Goal: Transaction & Acquisition: Purchase product/service

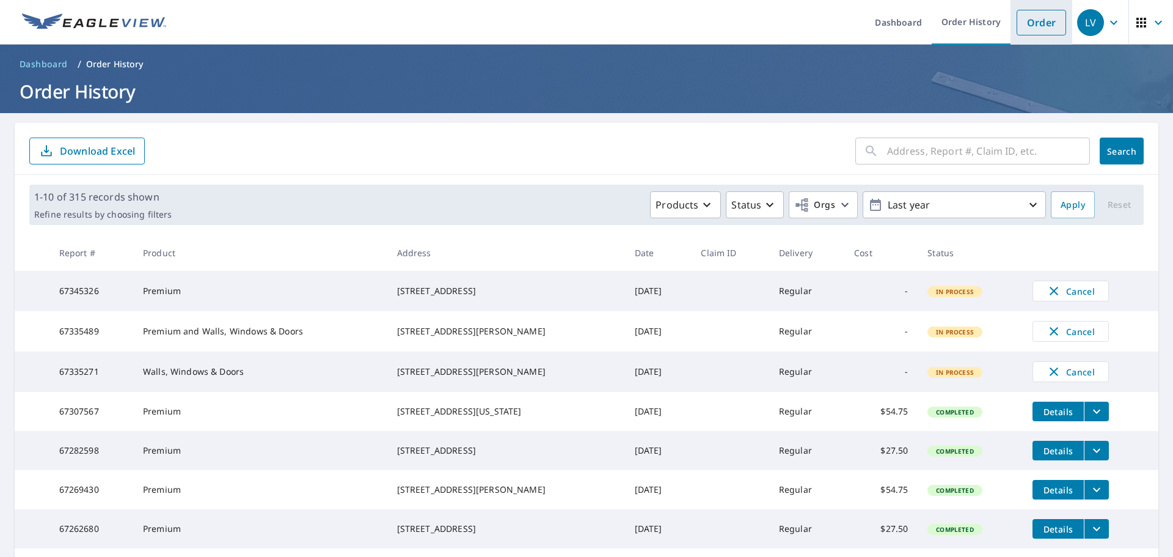
click at [1024, 16] on link "Order" at bounding box center [1040, 23] width 49 height 26
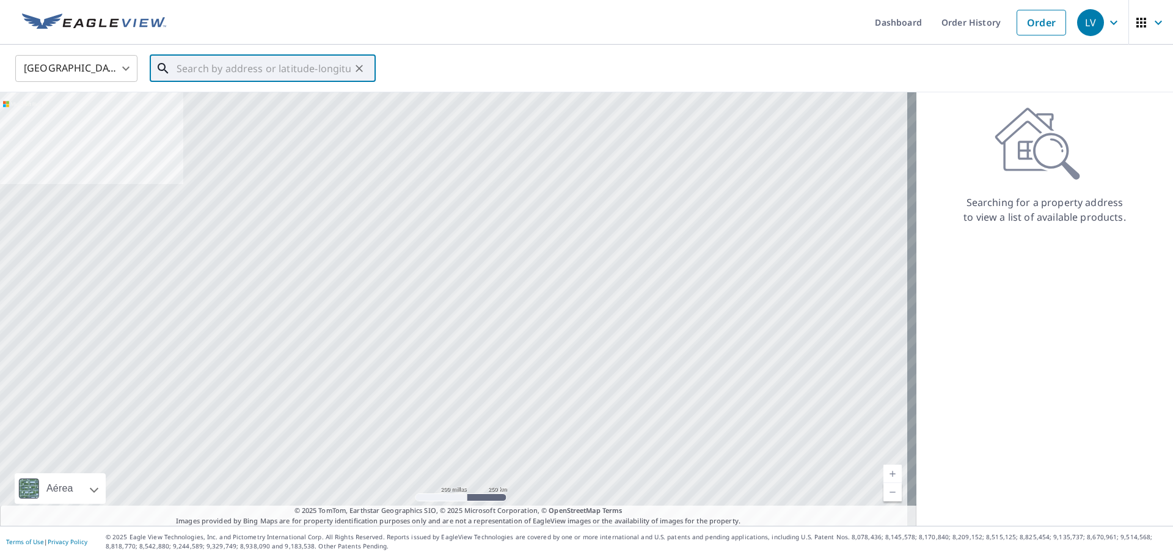
click at [310, 75] on input "text" at bounding box center [264, 68] width 174 height 34
paste input "[STREET_ADDRESS][PERSON_NAME]"
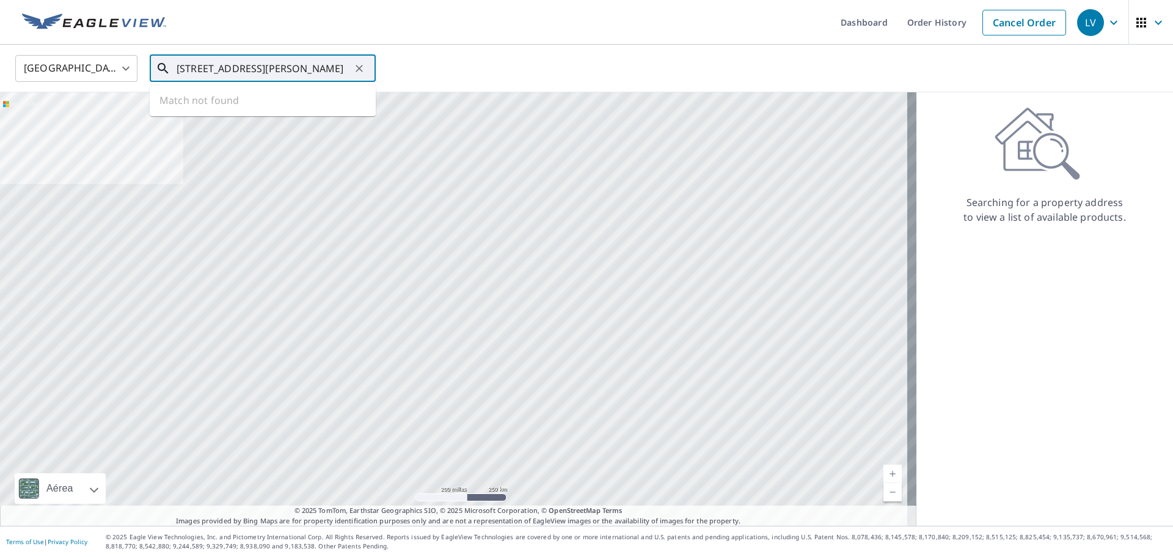
scroll to position [0, 53]
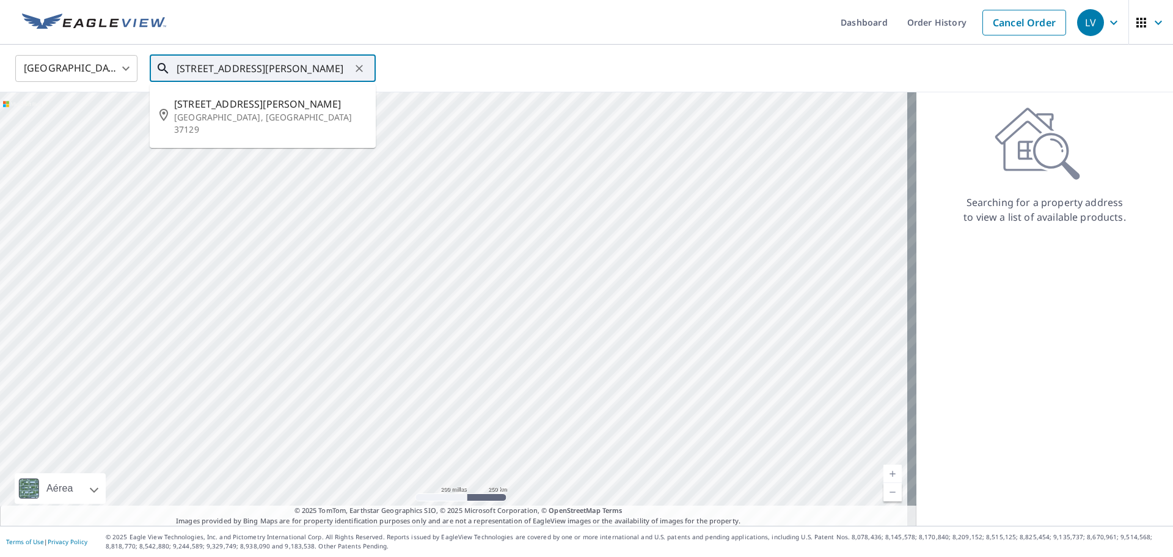
type input "[STREET_ADDRESS][PERSON_NAME]"
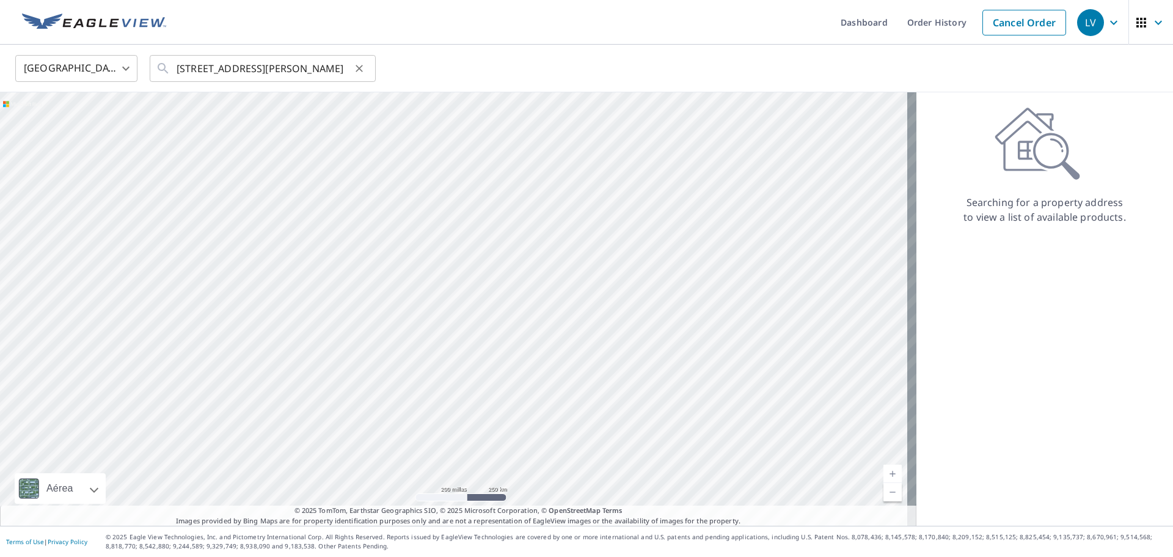
scroll to position [0, 0]
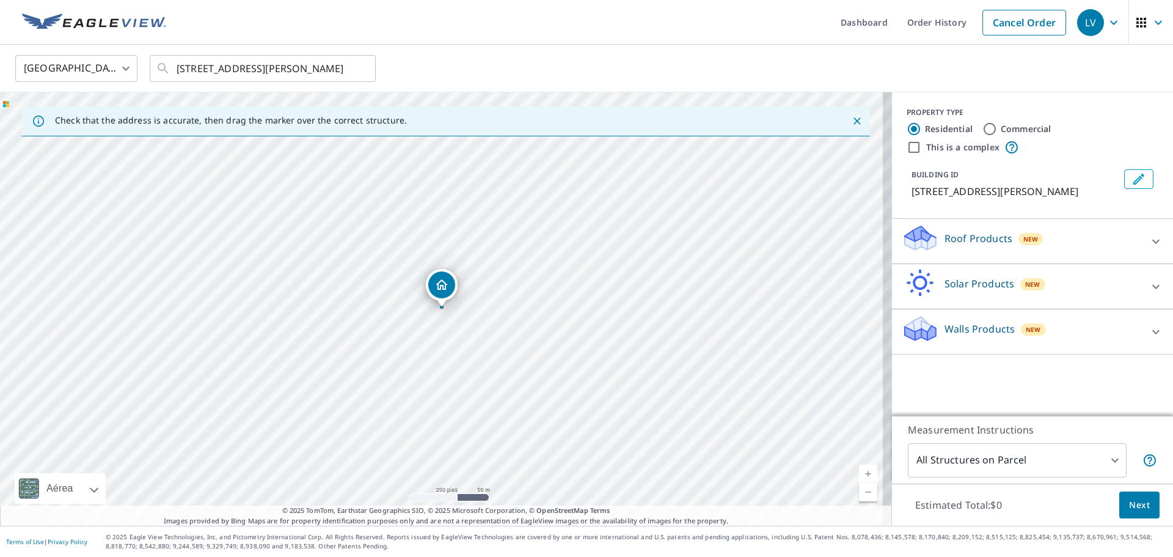
click at [927, 343] on icon at bounding box center [920, 328] width 37 height 29
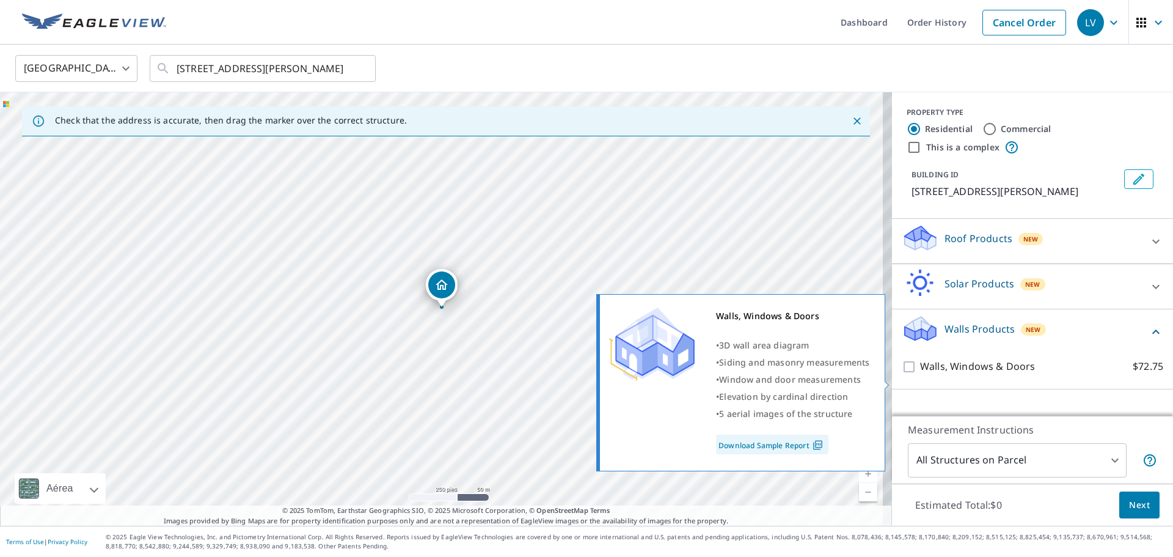
click at [902, 374] on input "Walls, Windows & Doors $72.75" at bounding box center [911, 366] width 18 height 15
checkbox input "true"
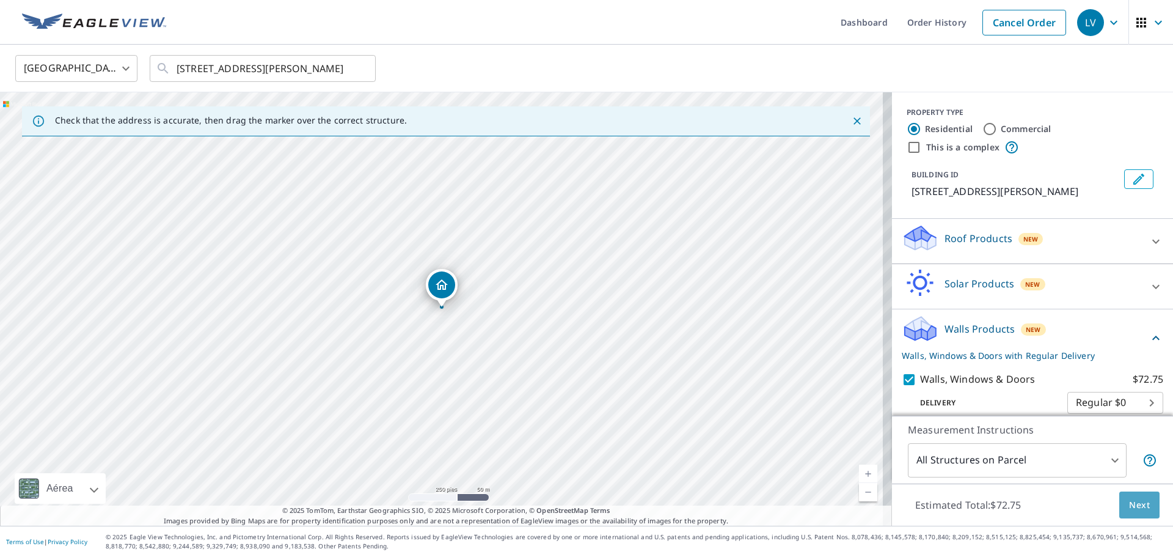
click at [1127, 493] on button "Next" at bounding box center [1139, 504] width 40 height 27
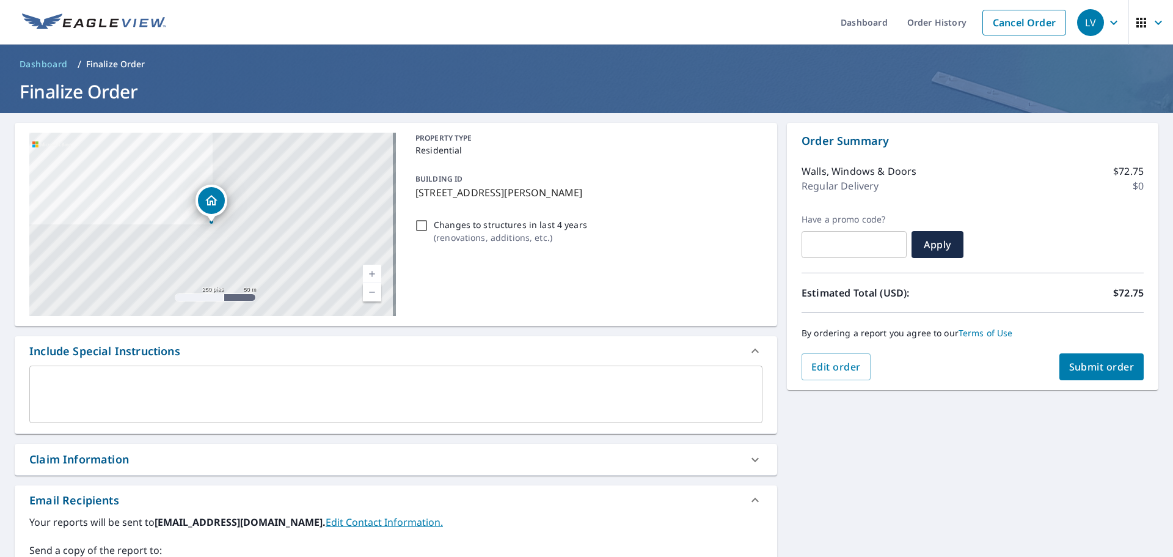
click at [426, 236] on div "Changes to structures in last 4 years ( renovations, additions, etc. )" at bounding box center [587, 230] width 352 height 33
click at [420, 232] on div "Changes to structures in last 4 years ( renovations, additions, etc. )" at bounding box center [587, 230] width 352 height 33
click at [420, 230] on input "Changes to structures in last 4 years ( renovations, additions, etc. )" at bounding box center [421, 225] width 15 height 15
checkbox input "true"
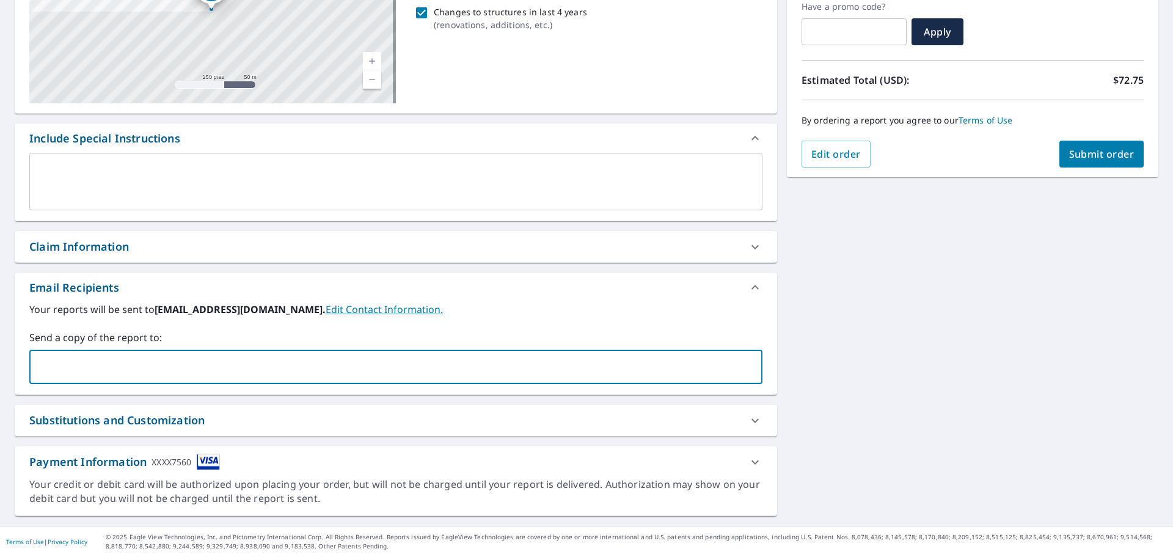
drag, startPoint x: 80, startPoint y: 357, endPoint x: 75, endPoint y: 352, distance: 6.9
click at [78, 357] on input "text" at bounding box center [387, 366] width 704 height 23
type input "[EMAIL_ADDRESS][DOMAIN_NAME]"
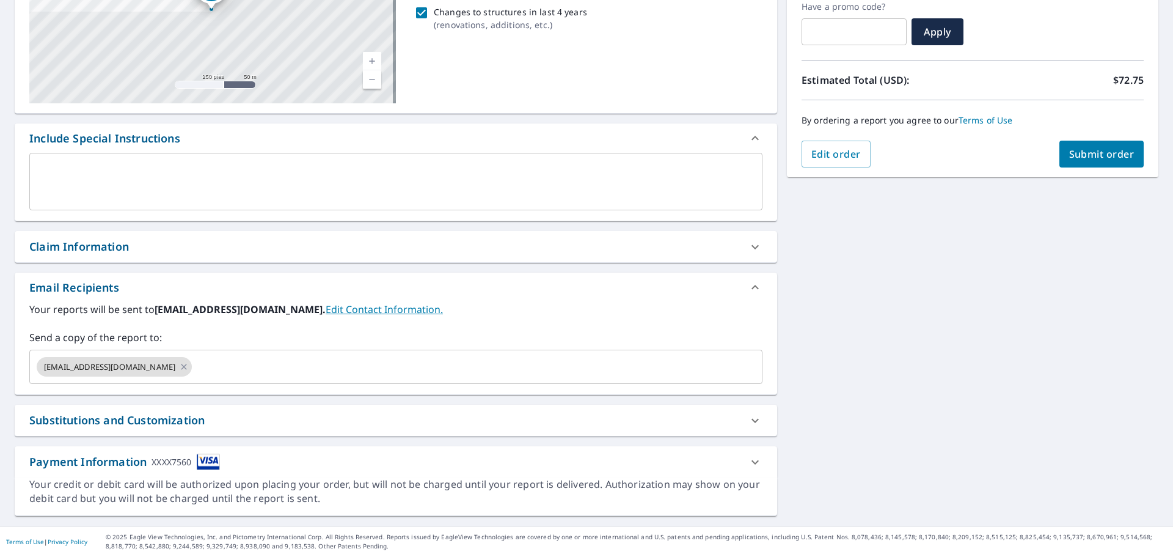
click at [969, 377] on div "[STREET_ADDRESS][PERSON_NAME] Aérea Carretera Un mapa de carreteras estándar Aé…" at bounding box center [586, 212] width 1173 height 625
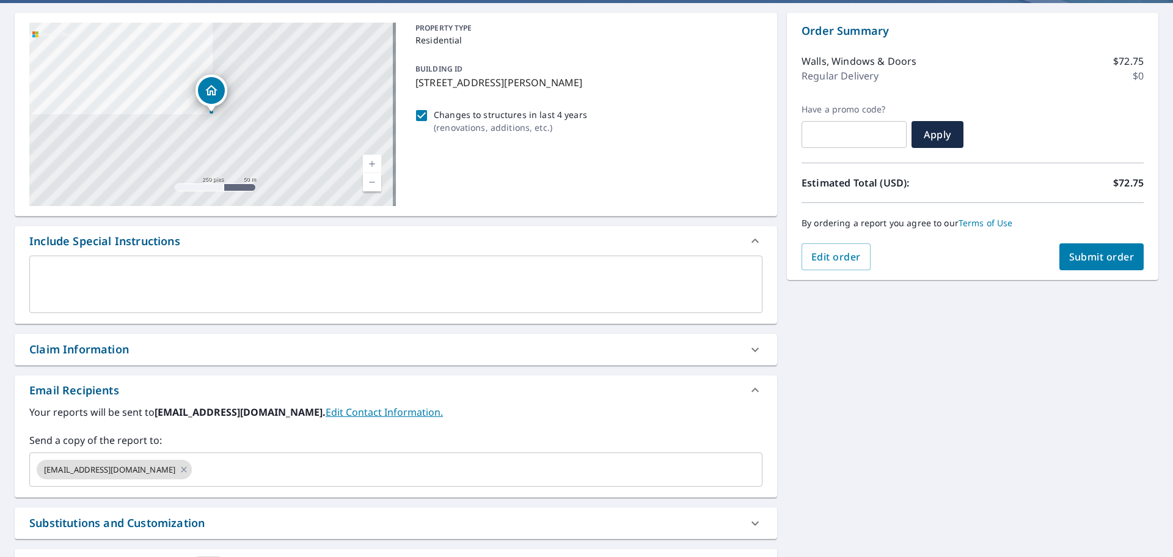
scroll to position [0, 0]
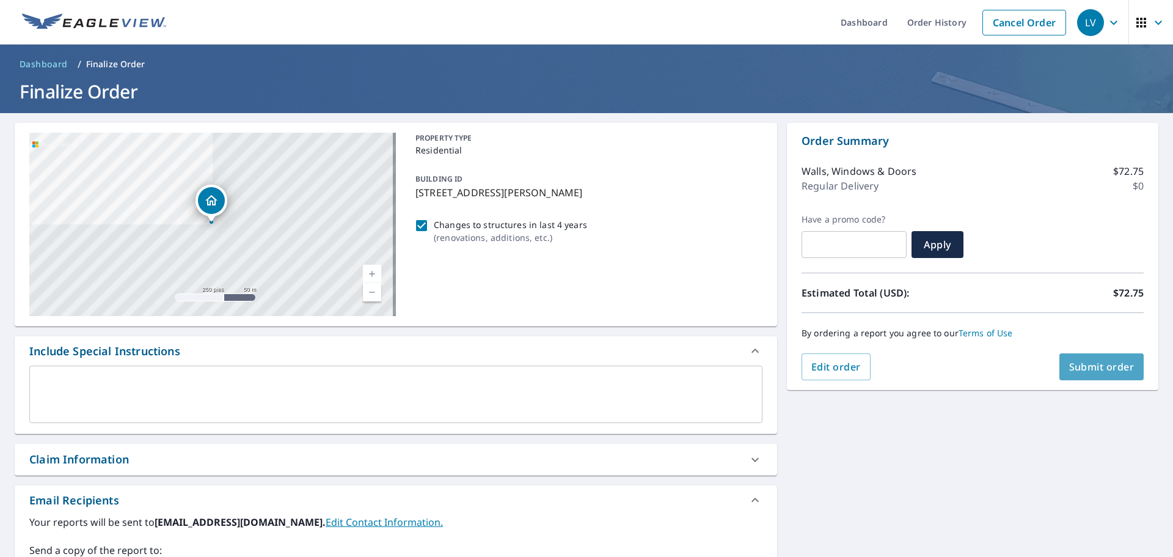
click at [1089, 373] on button "Submit order" at bounding box center [1101, 366] width 85 height 27
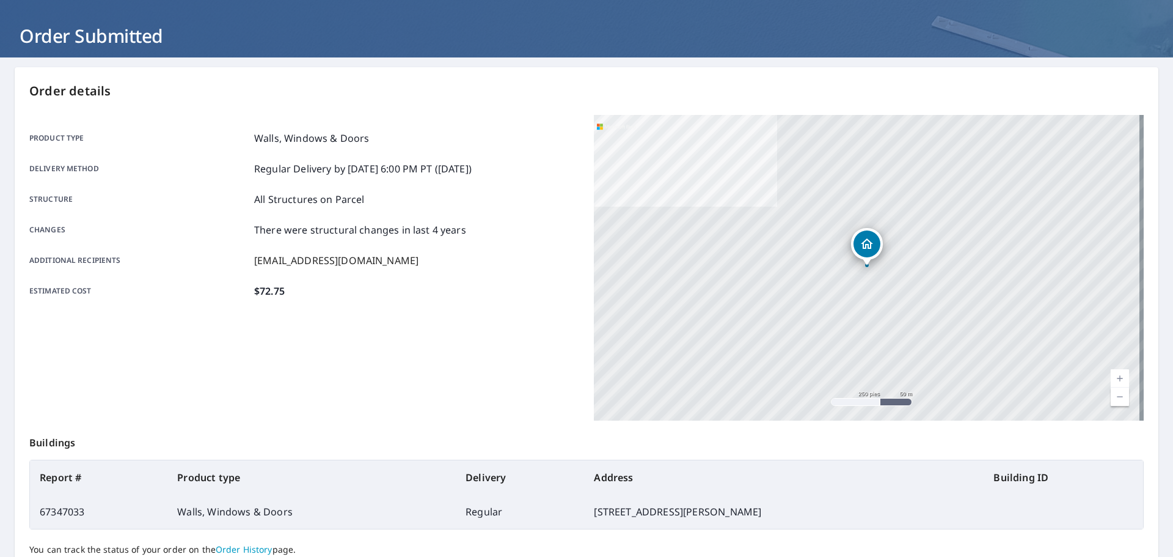
scroll to position [162, 0]
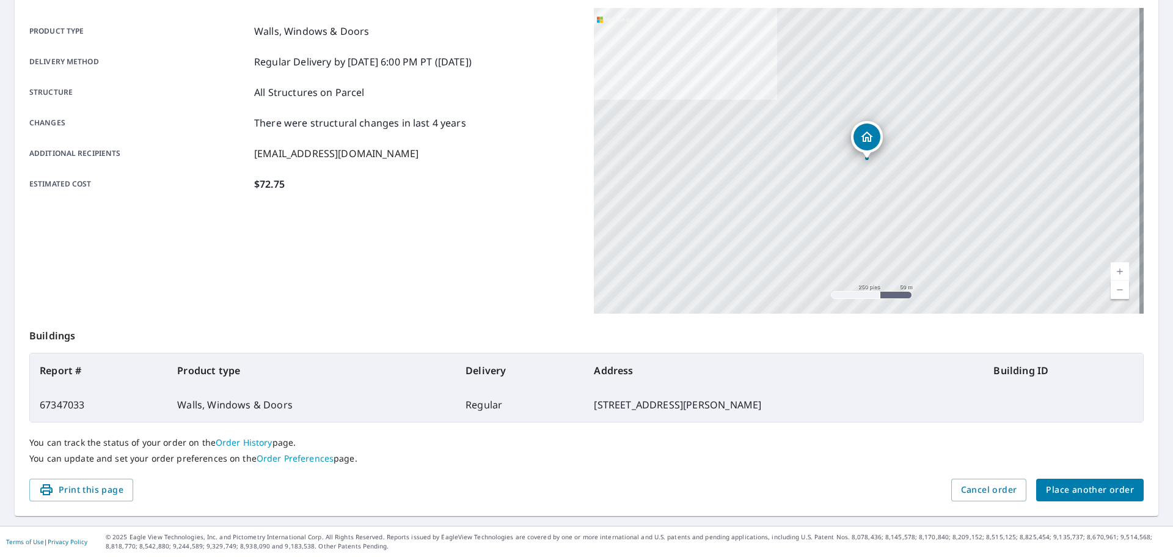
click at [1112, 495] on span "Place another order" at bounding box center [1090, 489] width 88 height 15
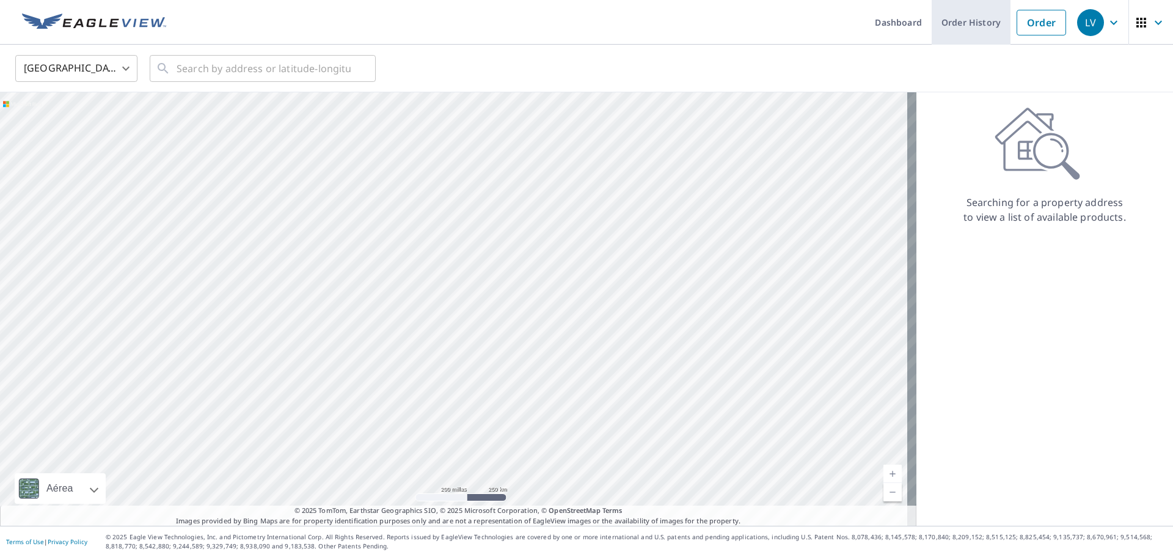
click at [984, 38] on link "Order History" at bounding box center [971, 22] width 79 height 45
